Goal: Information Seeking & Learning: Learn about a topic

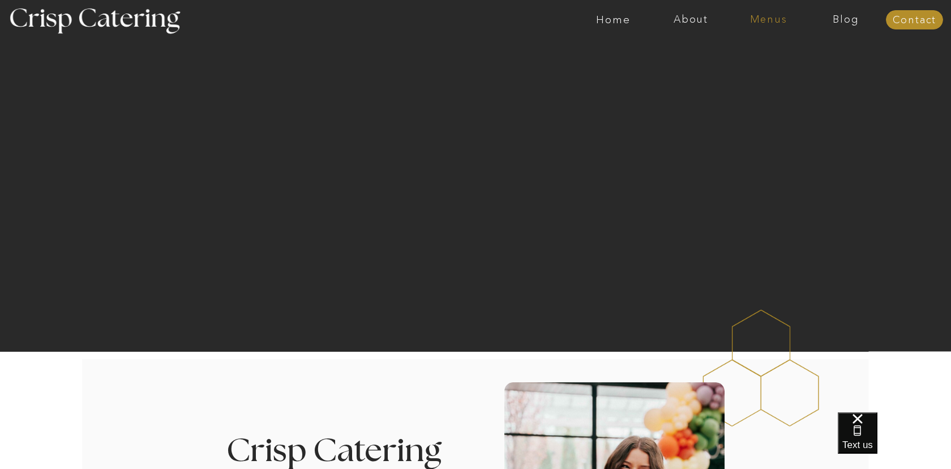
click at [772, 23] on nav "Menus" at bounding box center [768, 19] width 78 height 11
click at [770, 63] on nav "Winter (Sep-Feb)" at bounding box center [767, 66] width 93 height 11
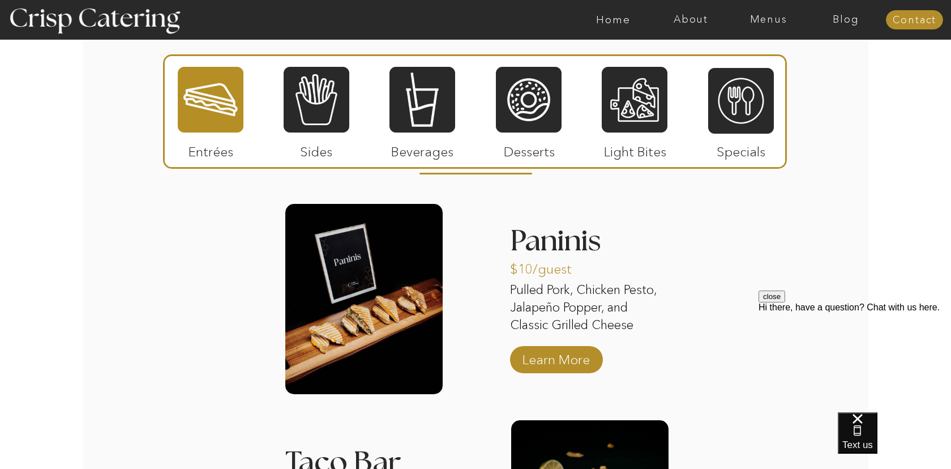
scroll to position [1373, 0]
click at [776, 30] on div at bounding box center [520, 20] width 1794 height 40
click at [771, 21] on nav "Menus" at bounding box center [768, 19] width 78 height 11
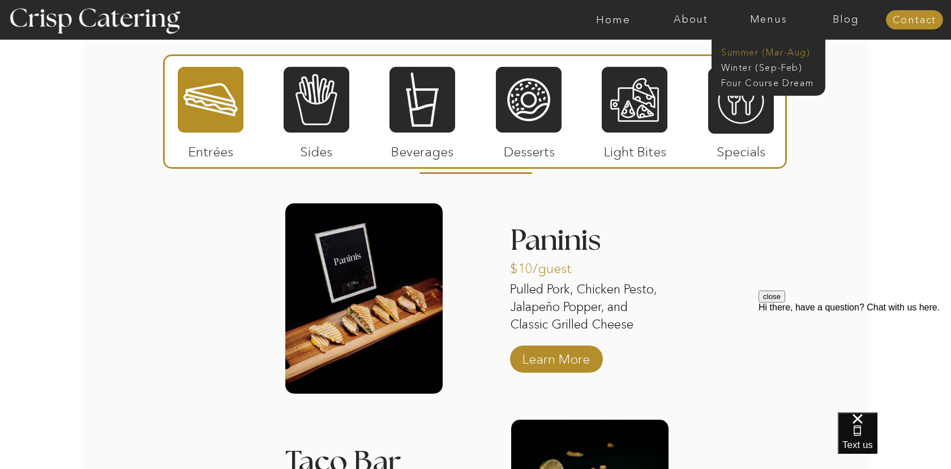
click at [766, 52] on nav "Summer (Mar-Aug)" at bounding box center [771, 51] width 101 height 11
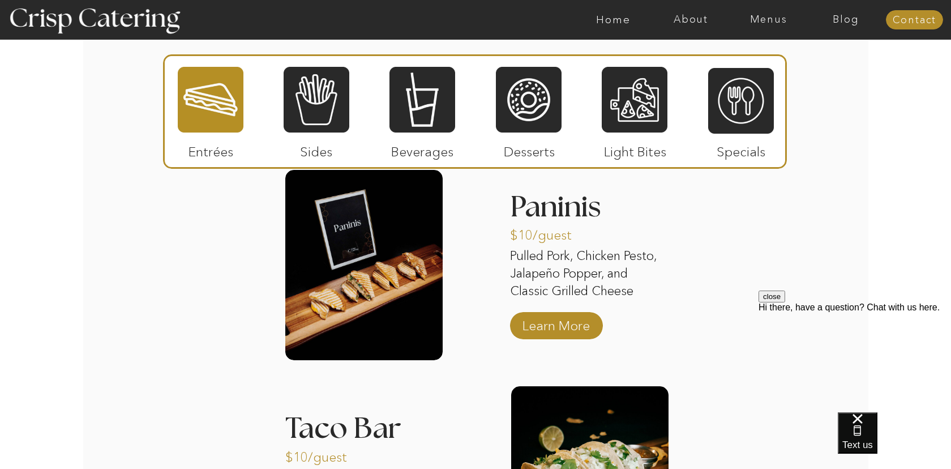
scroll to position [1107, 0]
